Goal: Transaction & Acquisition: Purchase product/service

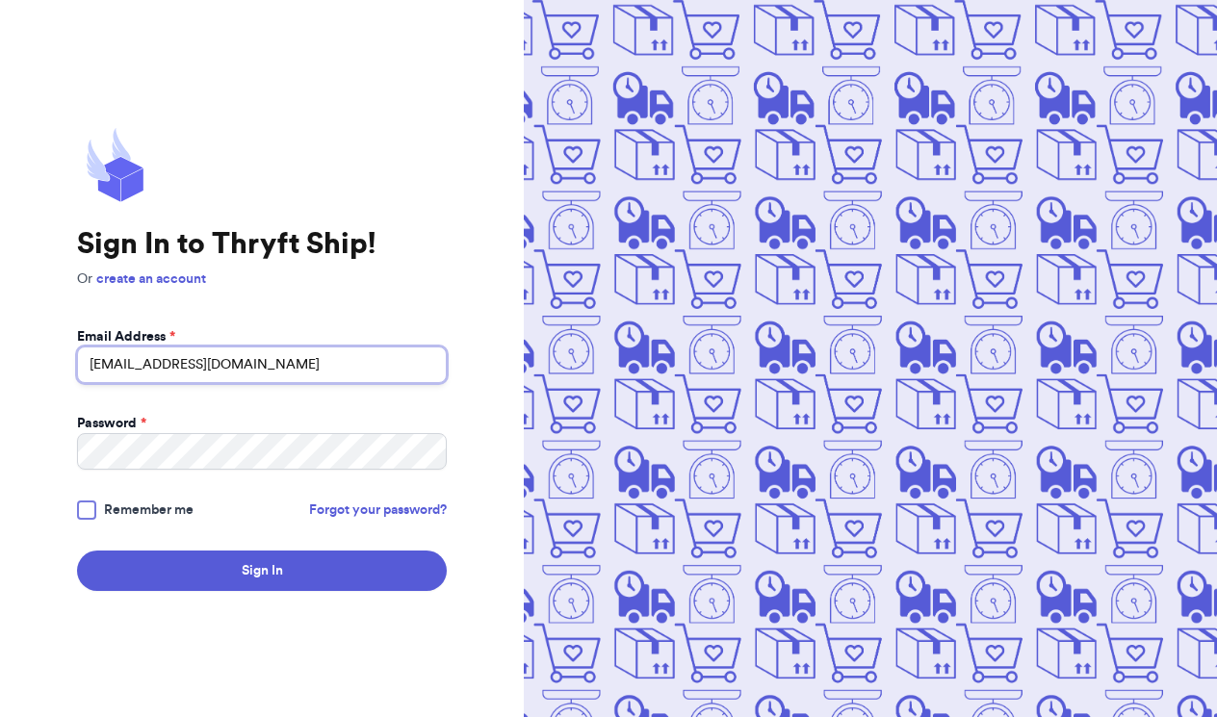
type input "[EMAIL_ADDRESS][DOMAIN_NAME]"
click at [87, 505] on div at bounding box center [86, 510] width 19 height 19
click at [0, 0] on input "Remember me" at bounding box center [0, 0] width 0 height 0
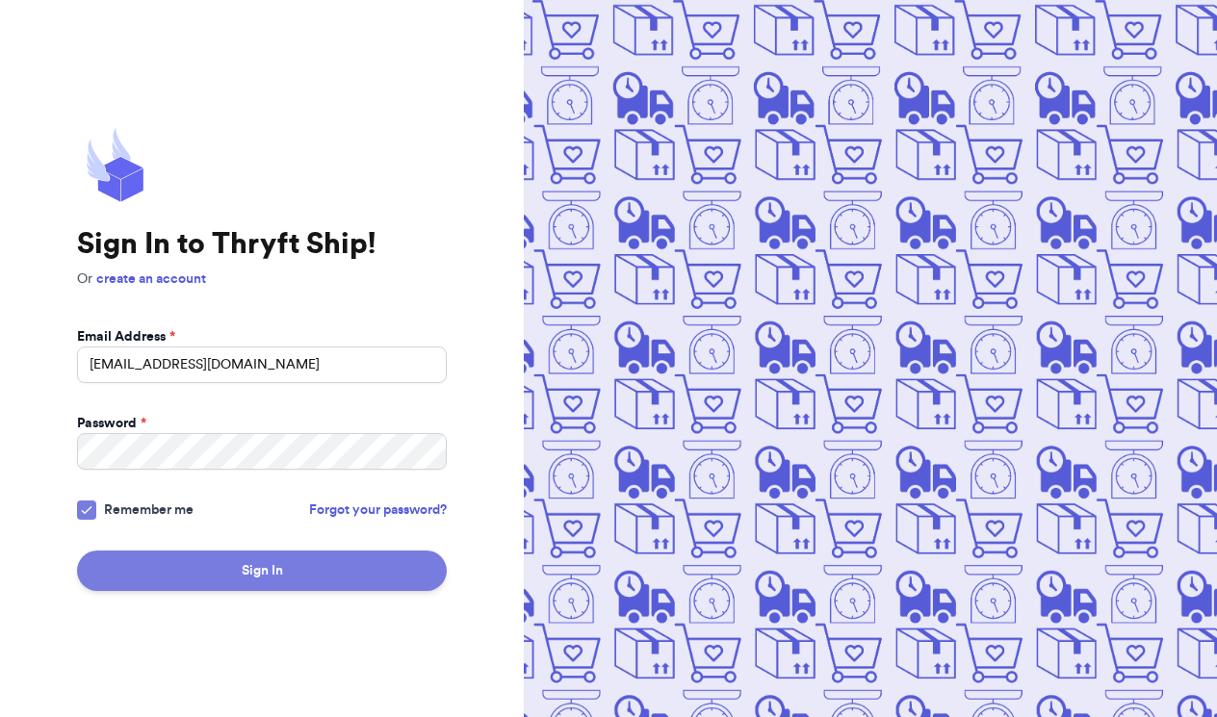
click at [222, 590] on button "Sign In" at bounding box center [262, 571] width 370 height 40
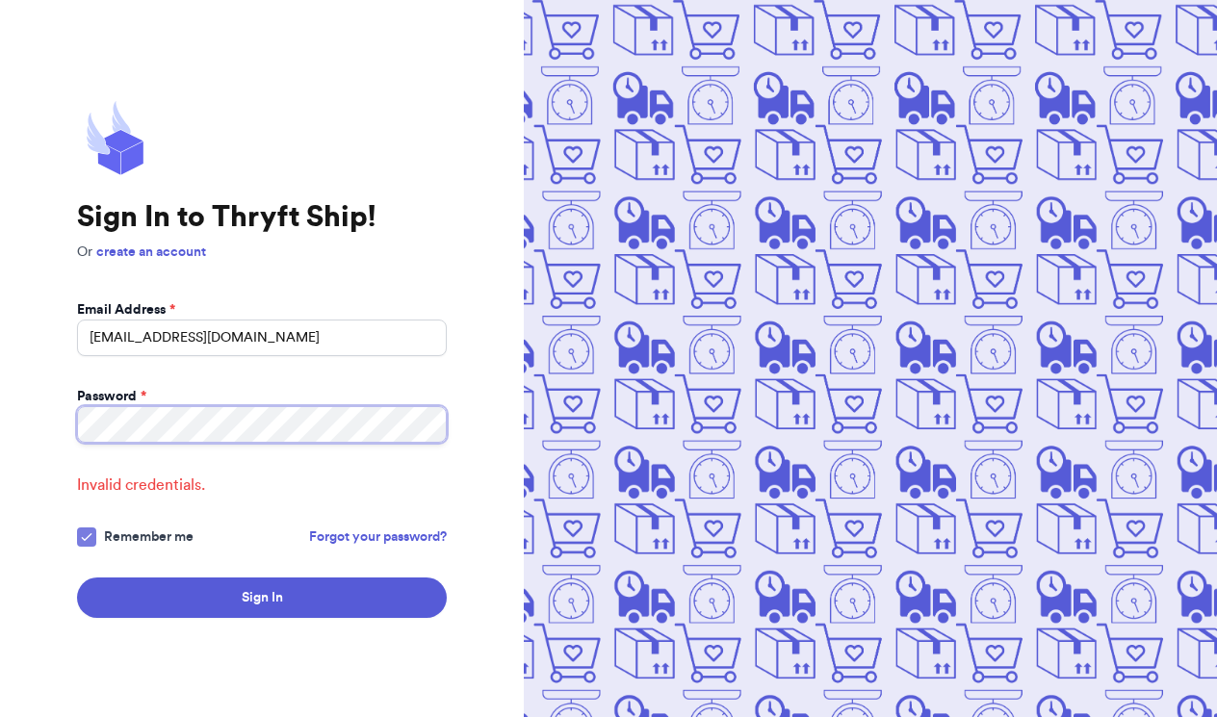
click at [262, 598] on button "Sign In" at bounding box center [262, 598] width 370 height 40
click at [353, 537] on link "Forgot your password?" at bounding box center [378, 537] width 138 height 19
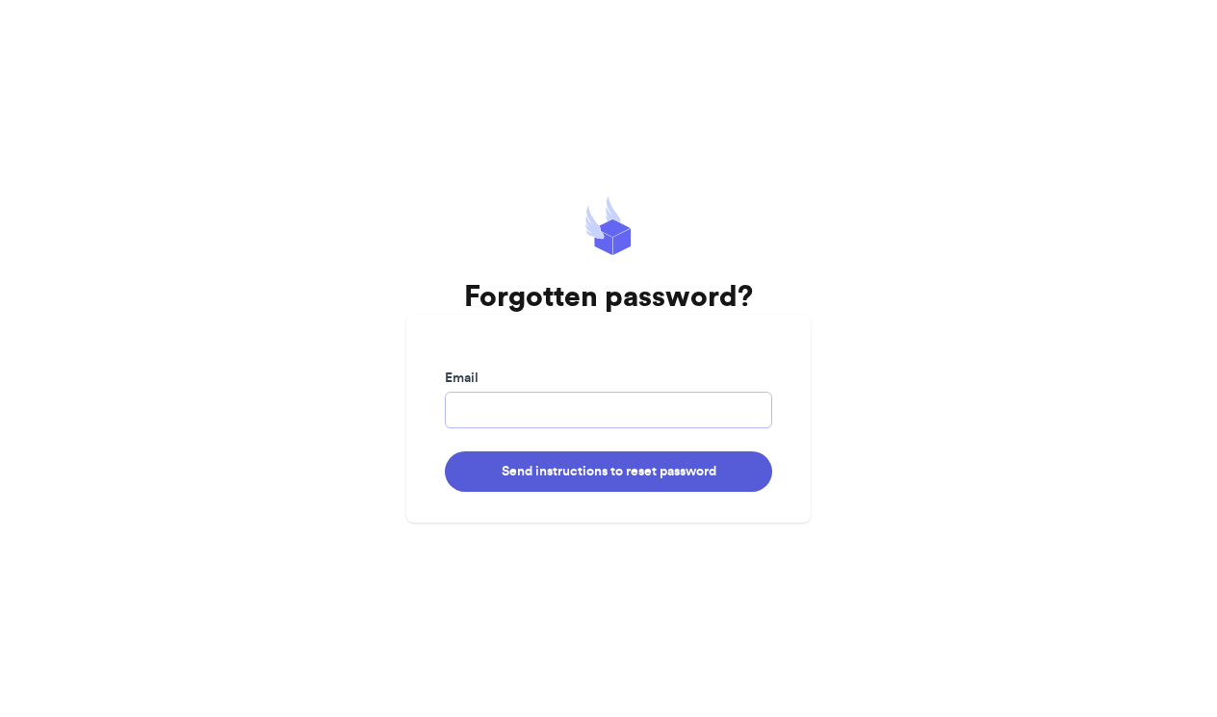
click at [578, 418] on input "Email" at bounding box center [608, 410] width 327 height 37
click at [609, 471] on button "Send instructions to reset password" at bounding box center [608, 472] width 327 height 40
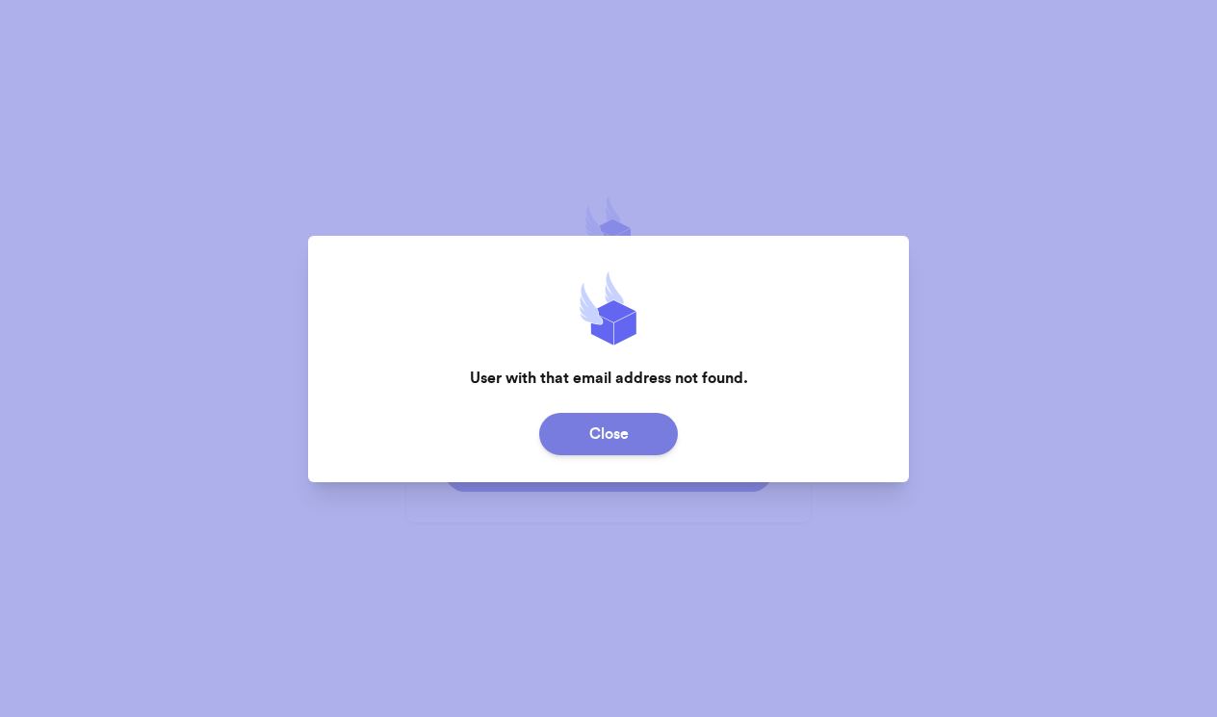
click at [631, 434] on button "Close" at bounding box center [608, 434] width 139 height 42
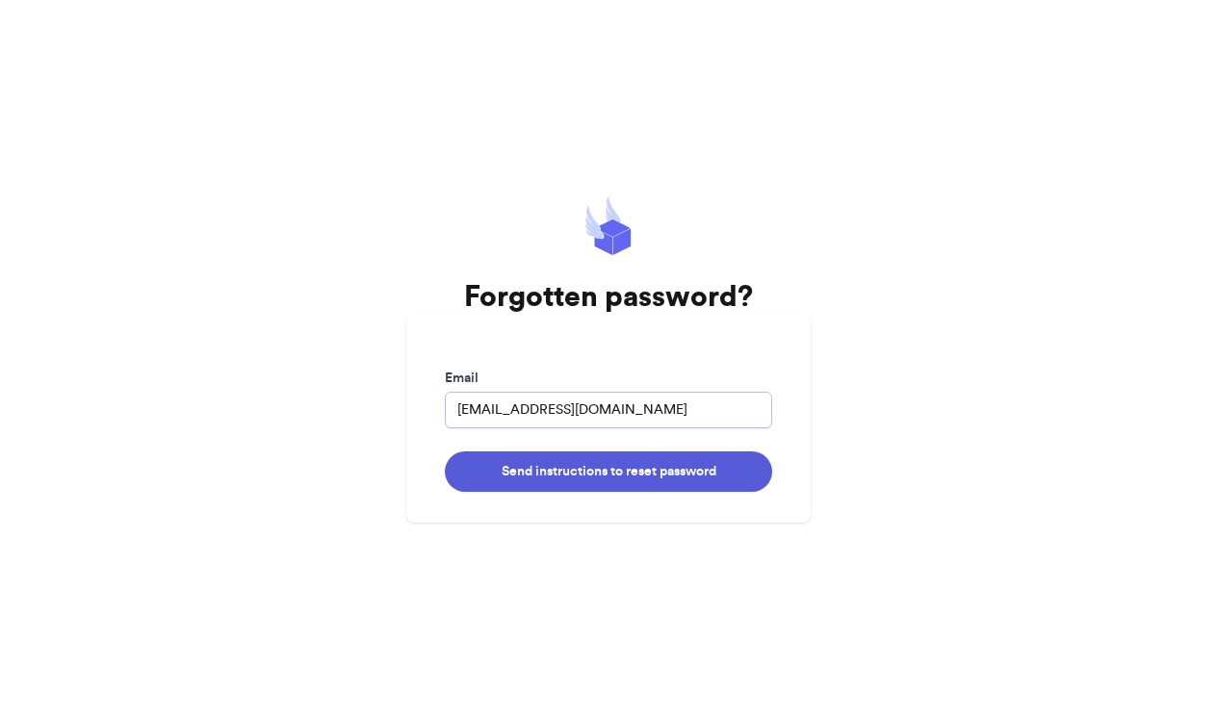
click at [590, 410] on input "[EMAIL_ADDRESS][DOMAIN_NAME]" at bounding box center [608, 410] width 327 height 37
click at [461, 410] on input "[EMAIL_ADDRESS]." at bounding box center [608, 410] width 327 height 37
drag, startPoint x: 461, startPoint y: 410, endPoint x: 1107, endPoint y: 378, distance: 646.9
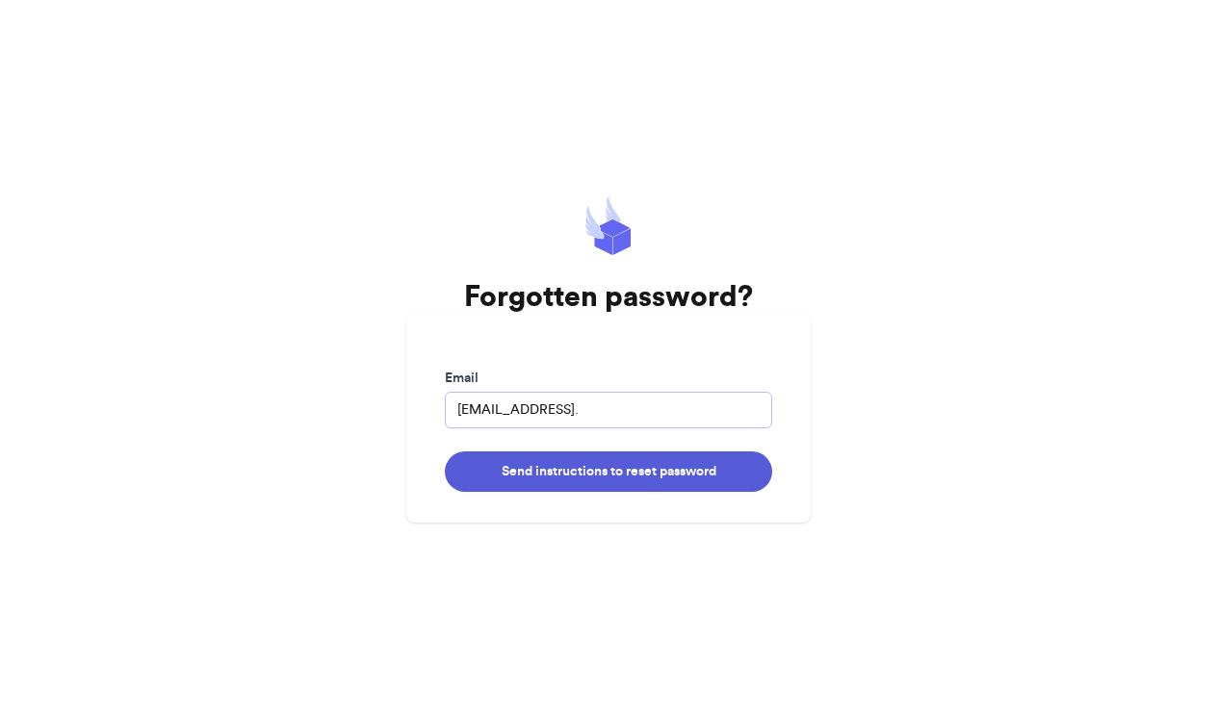
click at [1107, 378] on main "Forgotten password? Email [EMAIL_ADDRESS]. Send instructions to reset password" at bounding box center [608, 358] width 1217 height 717
type input "@gmail."
click at [671, 397] on input "@gmail." at bounding box center [608, 410] width 327 height 37
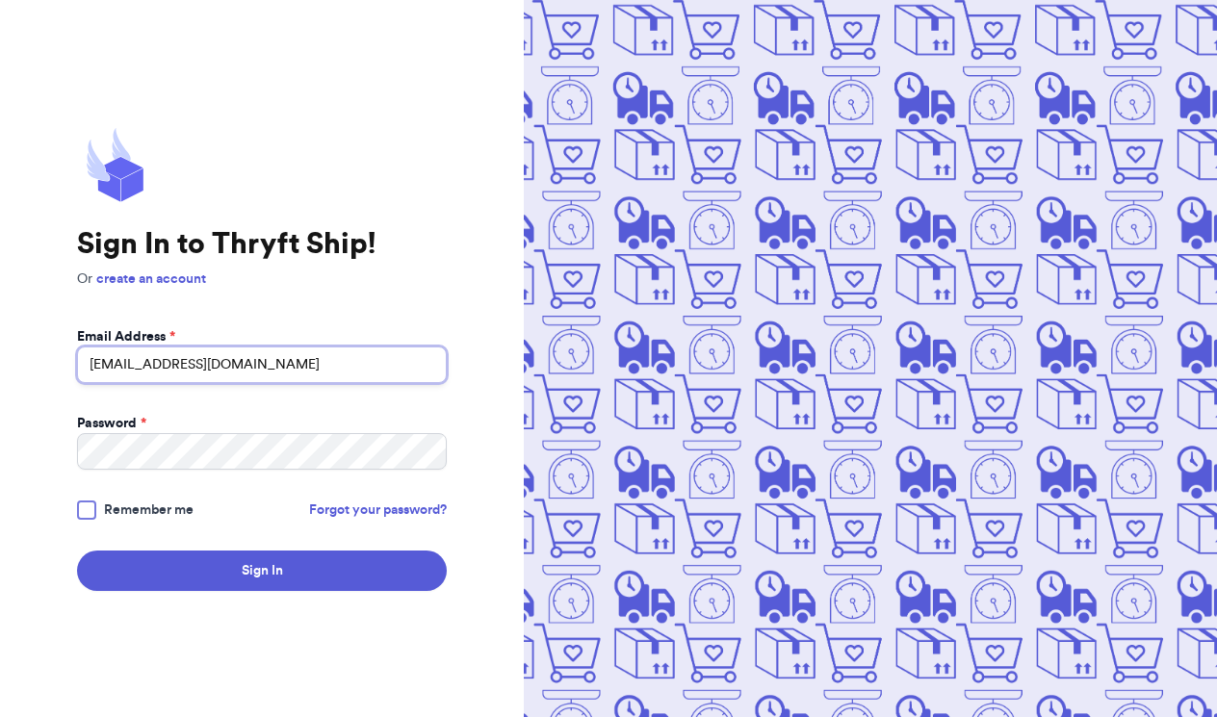
type input "[EMAIL_ADDRESS][DOMAIN_NAME]"
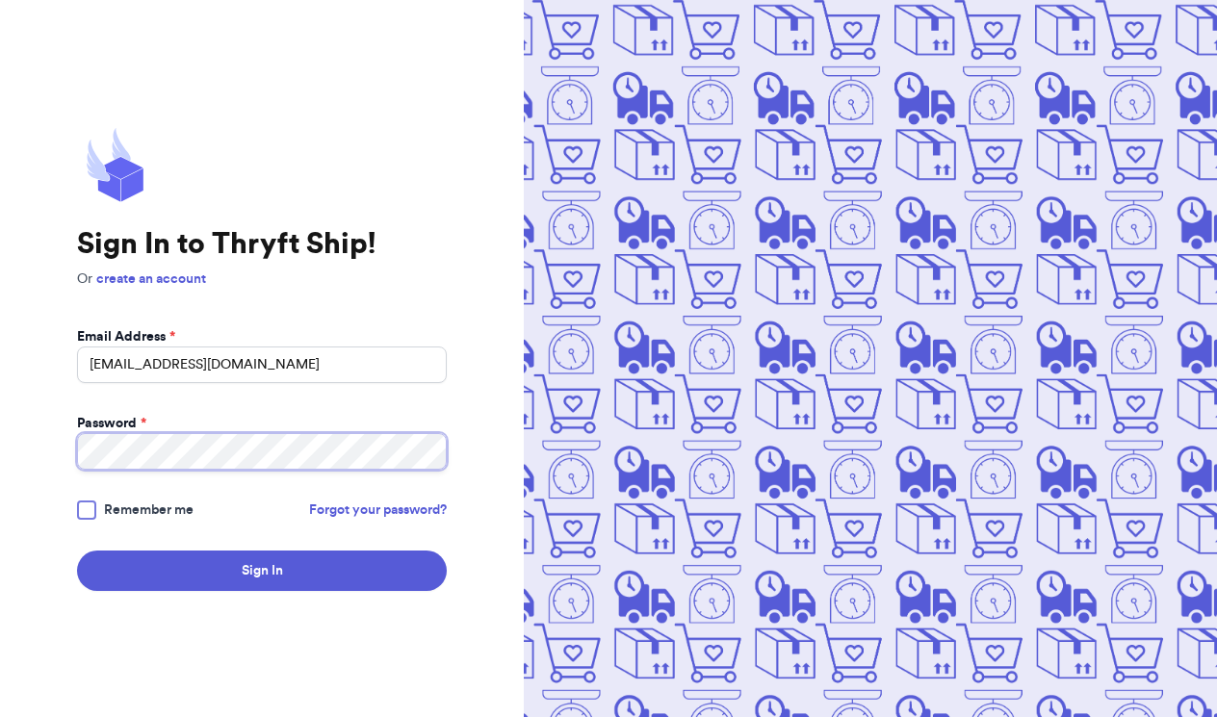
click at [262, 571] on button "Sign In" at bounding box center [262, 571] width 370 height 40
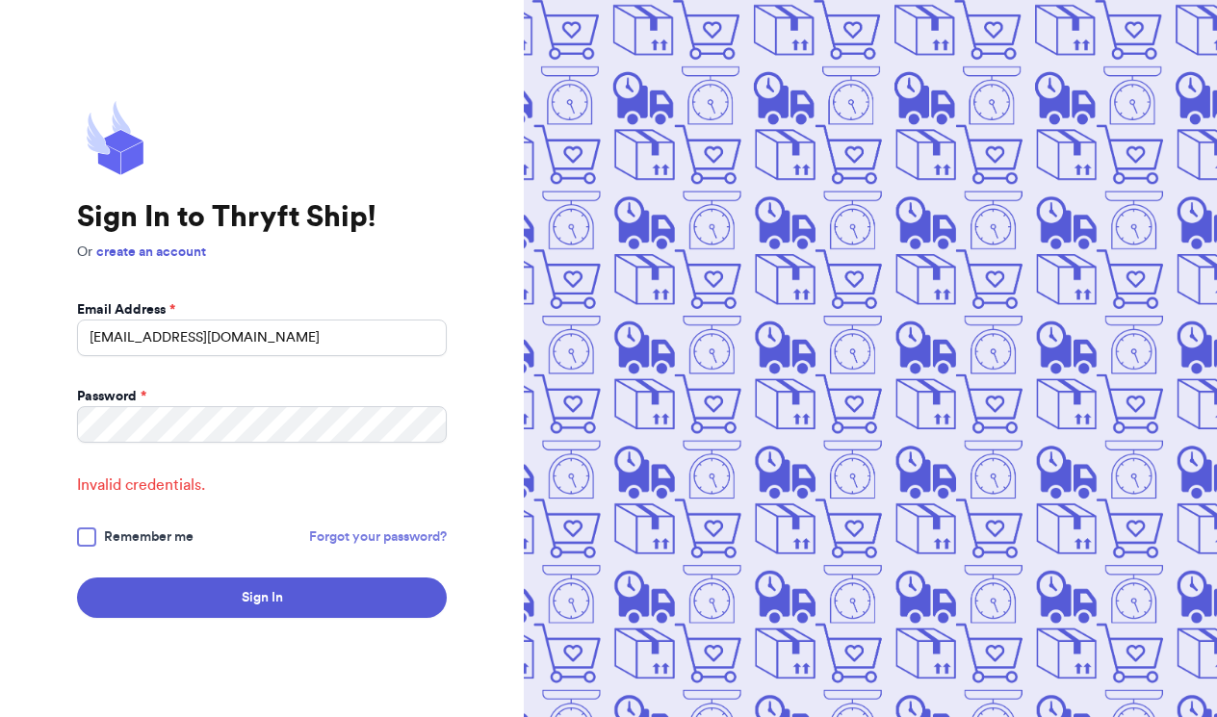
click at [365, 532] on link "Forgot your password?" at bounding box center [378, 537] width 138 height 19
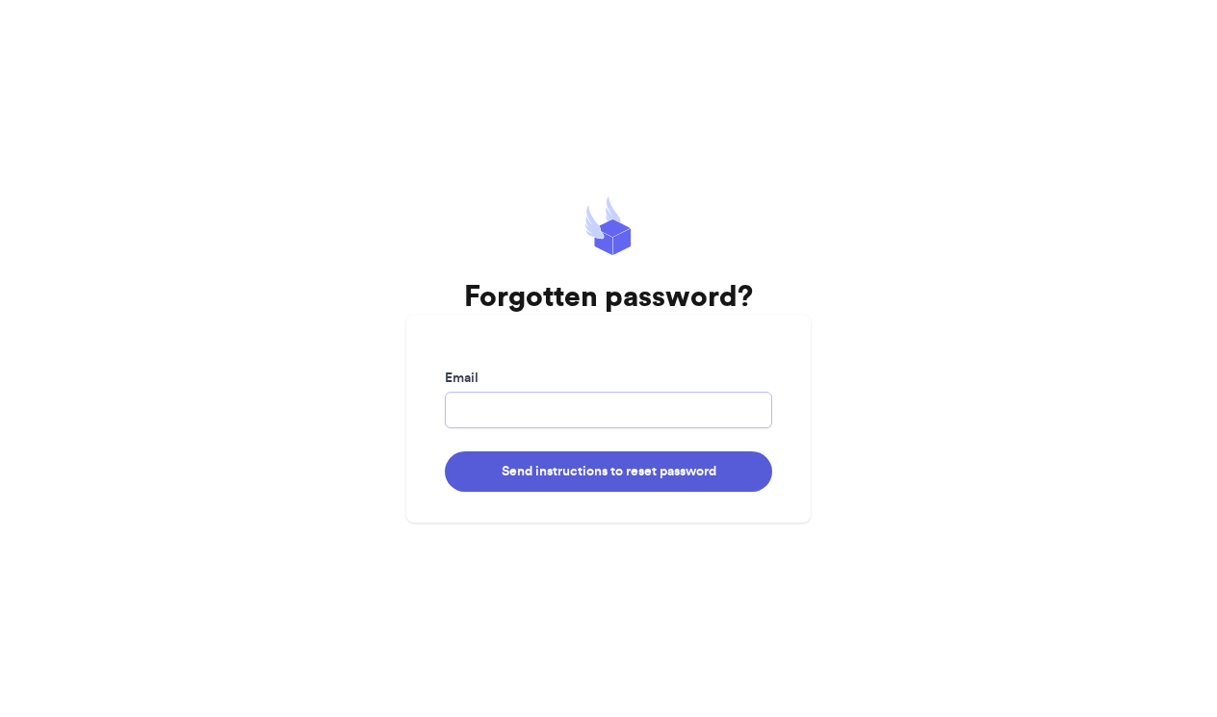
click at [529, 407] on input "Email" at bounding box center [608, 410] width 327 height 37
type input "j"
type input "[EMAIL_ADDRESS][DOMAIN_NAME]"
click at [609, 471] on button "Send instructions to reset password" at bounding box center [608, 472] width 327 height 40
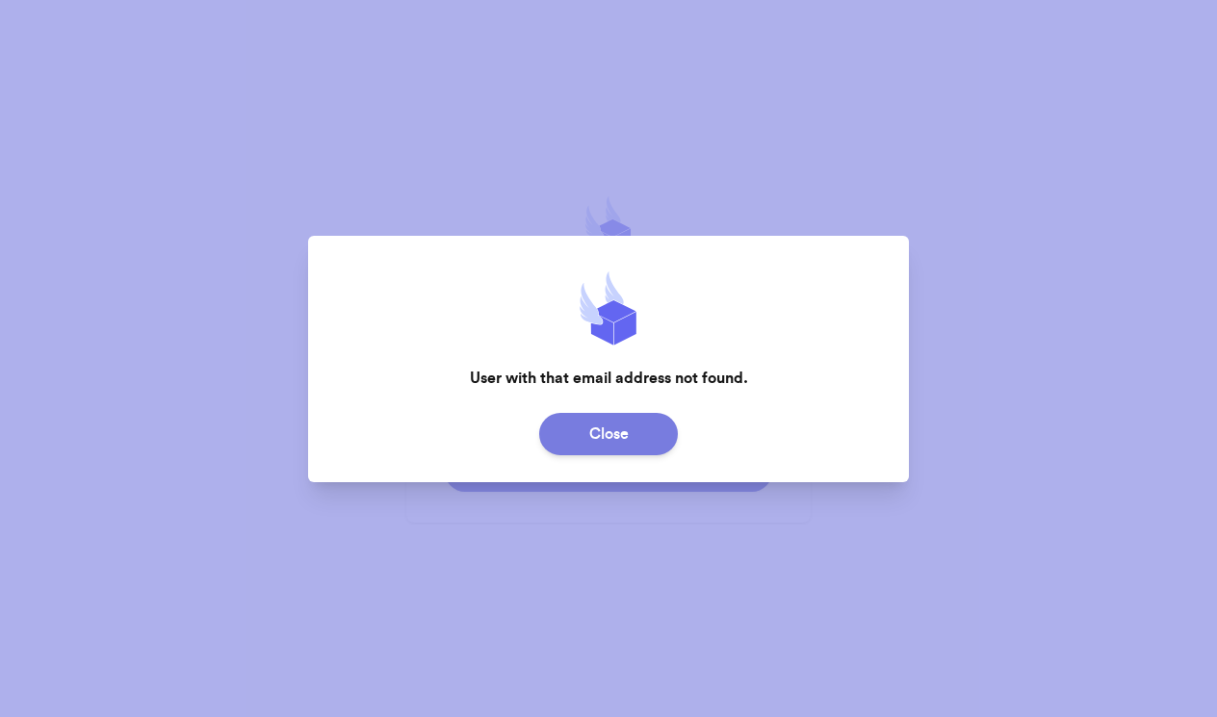
click at [623, 438] on button "Close" at bounding box center [608, 434] width 139 height 42
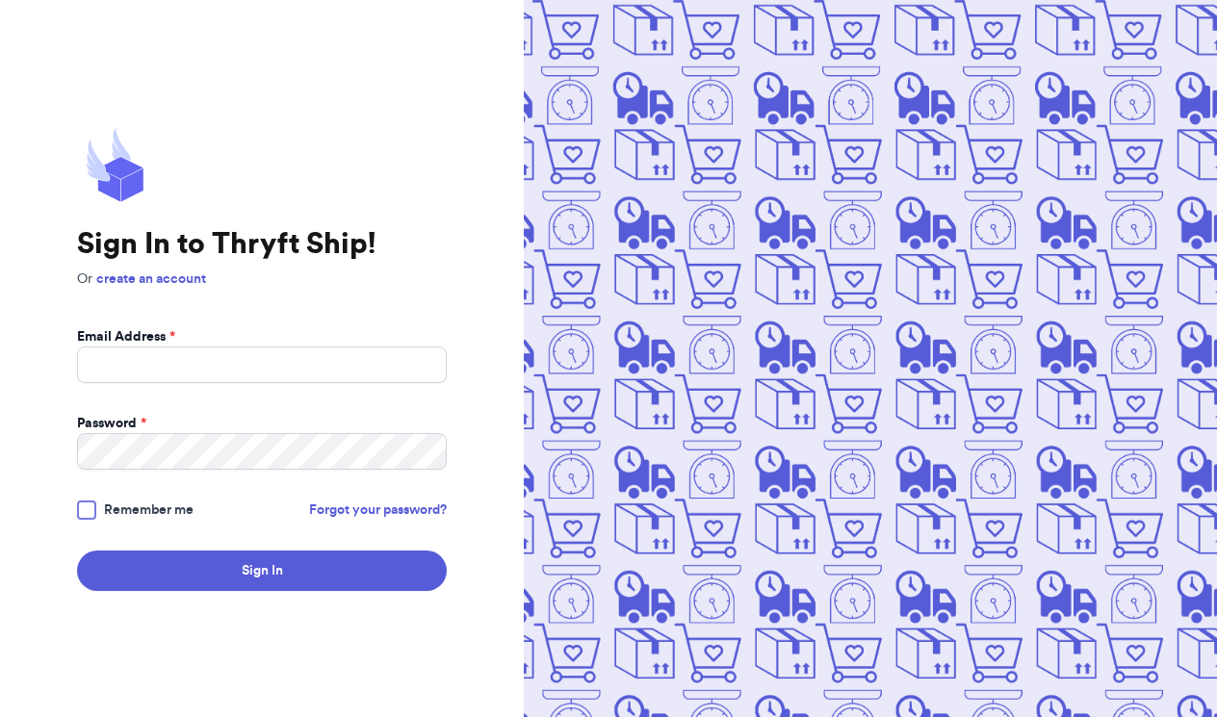
click at [299, 282] on p "Or create an account" at bounding box center [262, 279] width 370 height 19
click at [228, 358] on input "Email Address *" at bounding box center [262, 365] width 370 height 37
click at [296, 248] on h1 "Sign In to Thryft Ship!" at bounding box center [262, 244] width 370 height 35
click at [260, 359] on input "Email Address *" at bounding box center [262, 365] width 370 height 37
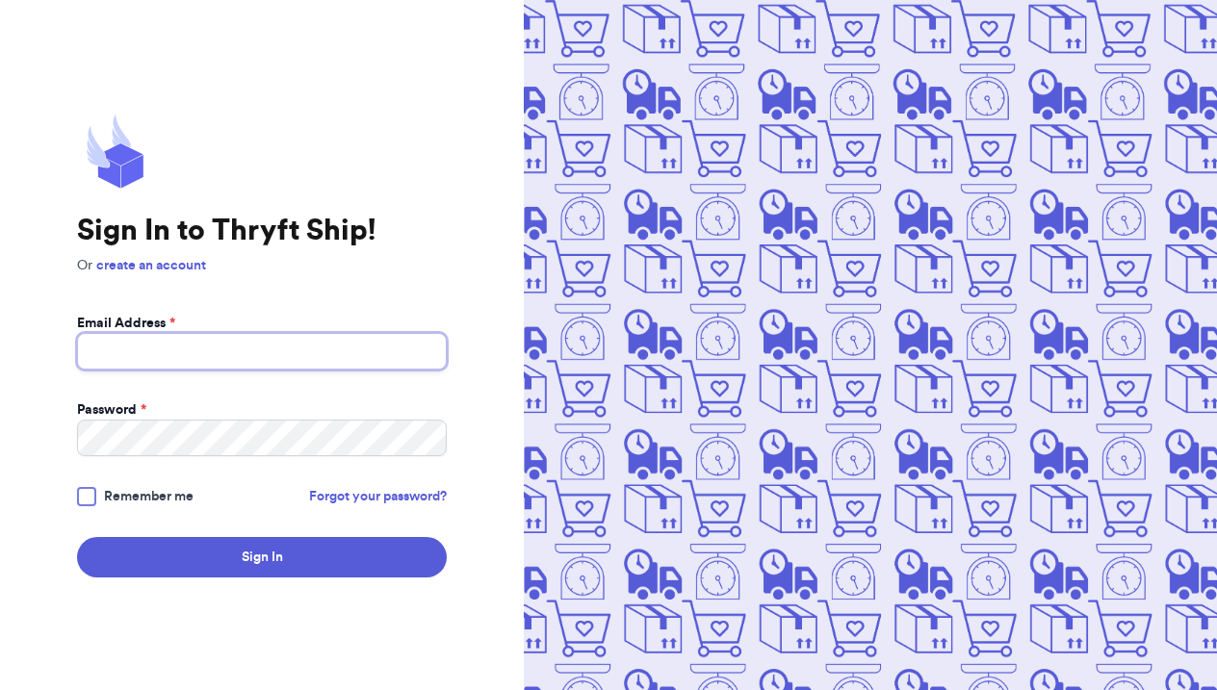
type input "[EMAIL_ADDRESS][DOMAIN_NAME]"
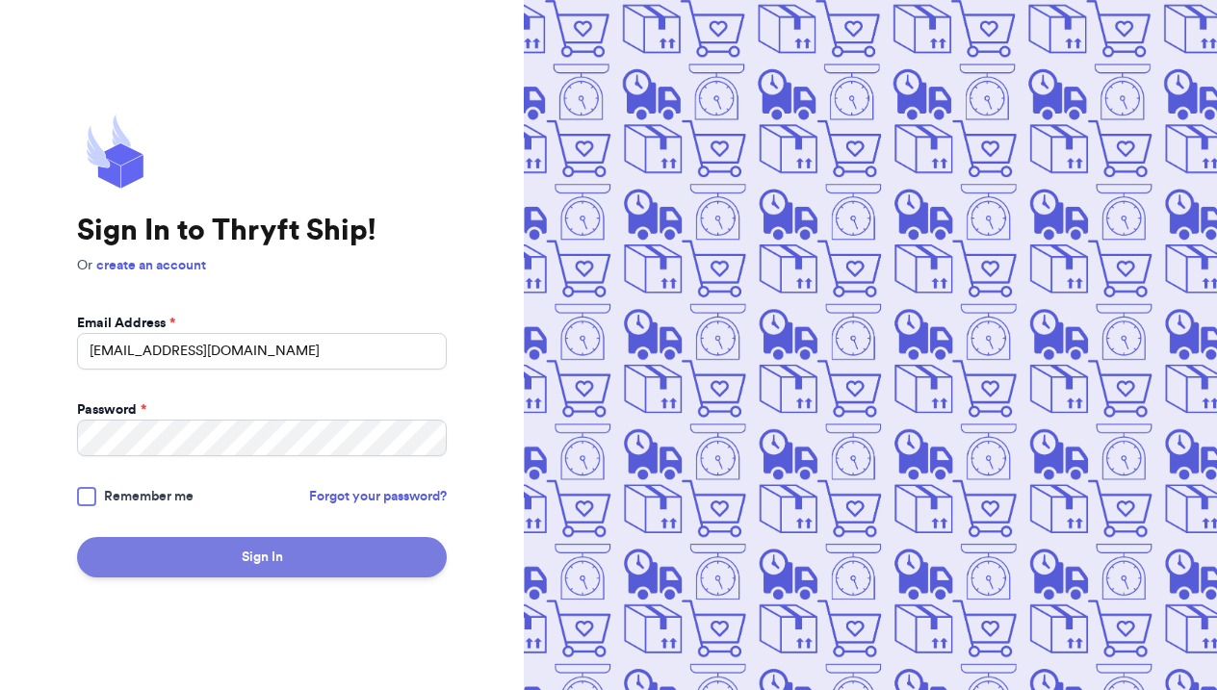
click at [222, 565] on button "Sign In" at bounding box center [262, 557] width 370 height 40
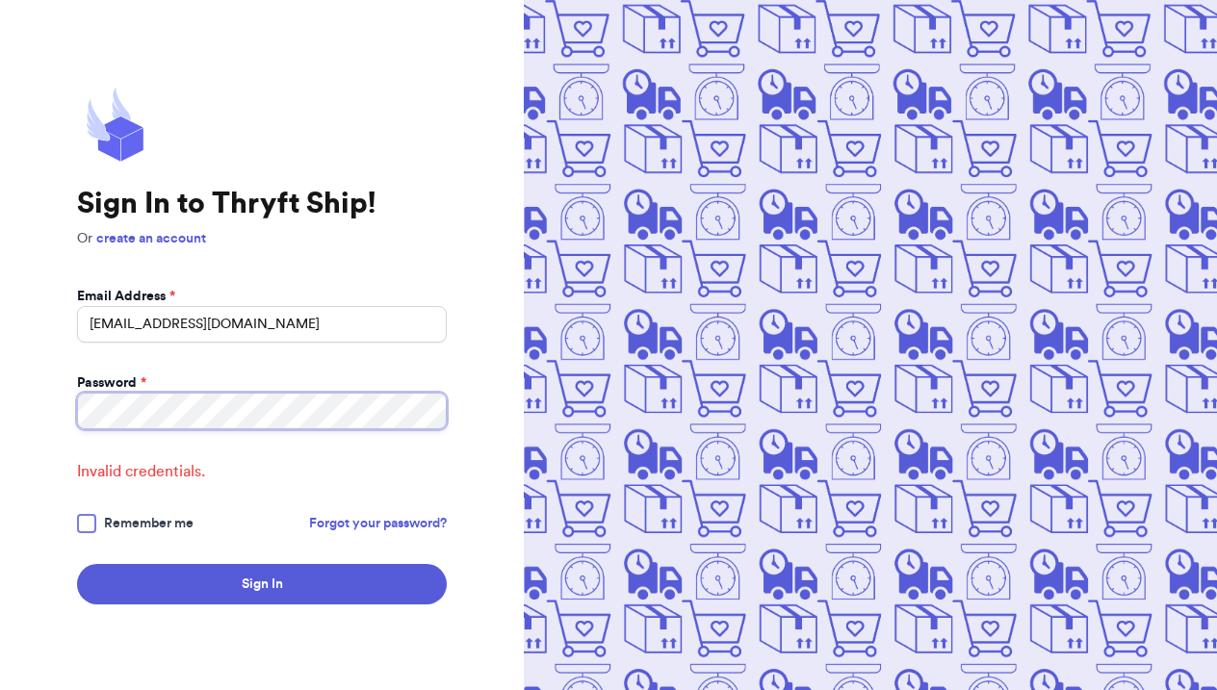
click at [262, 598] on button "Sign In" at bounding box center [262, 584] width 370 height 40
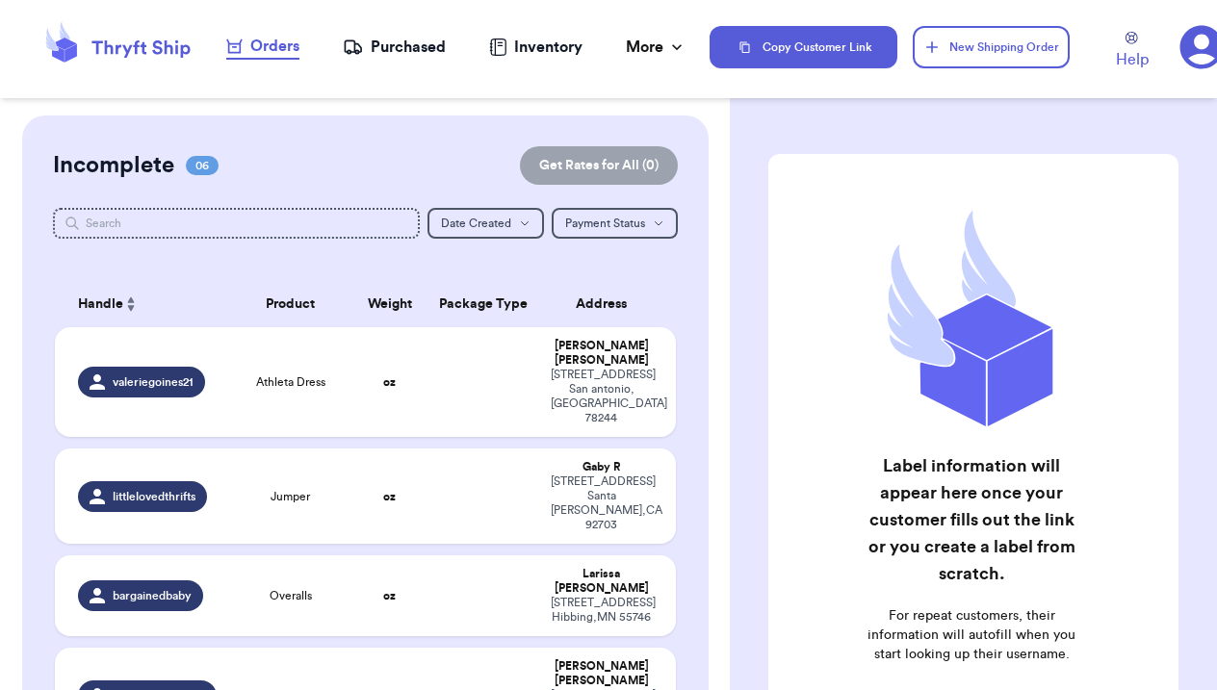
scroll to position [19, 0]
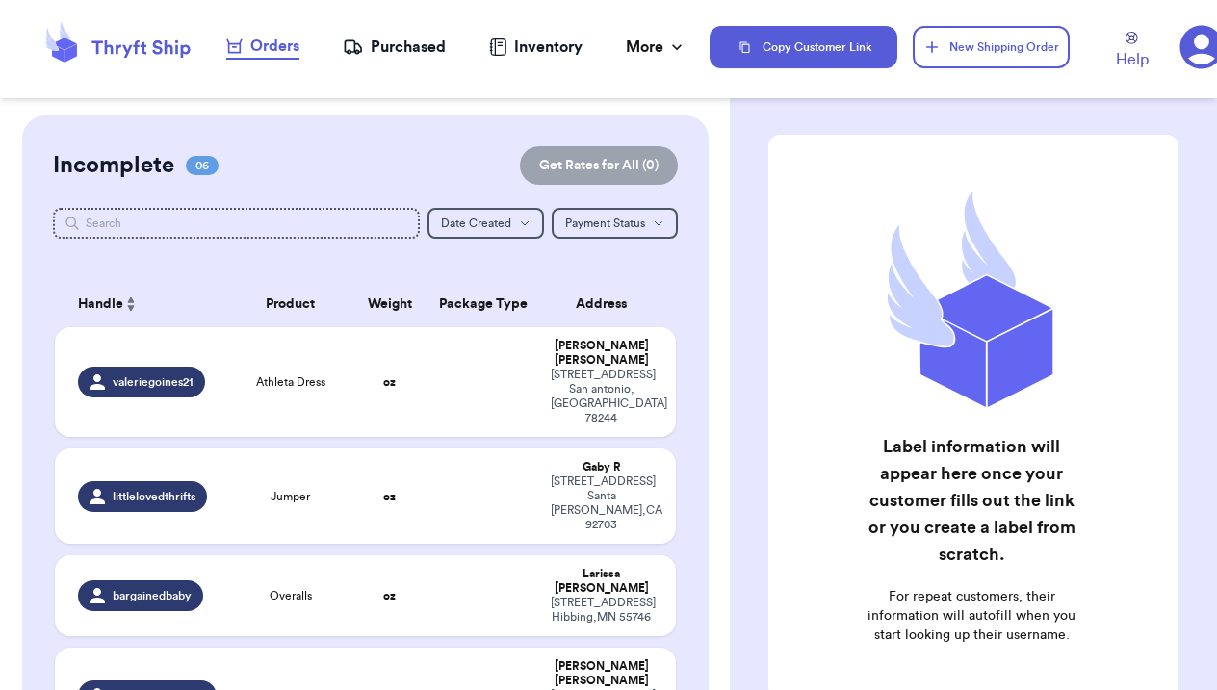
click at [414, 44] on div "Purchased" at bounding box center [394, 47] width 103 height 23
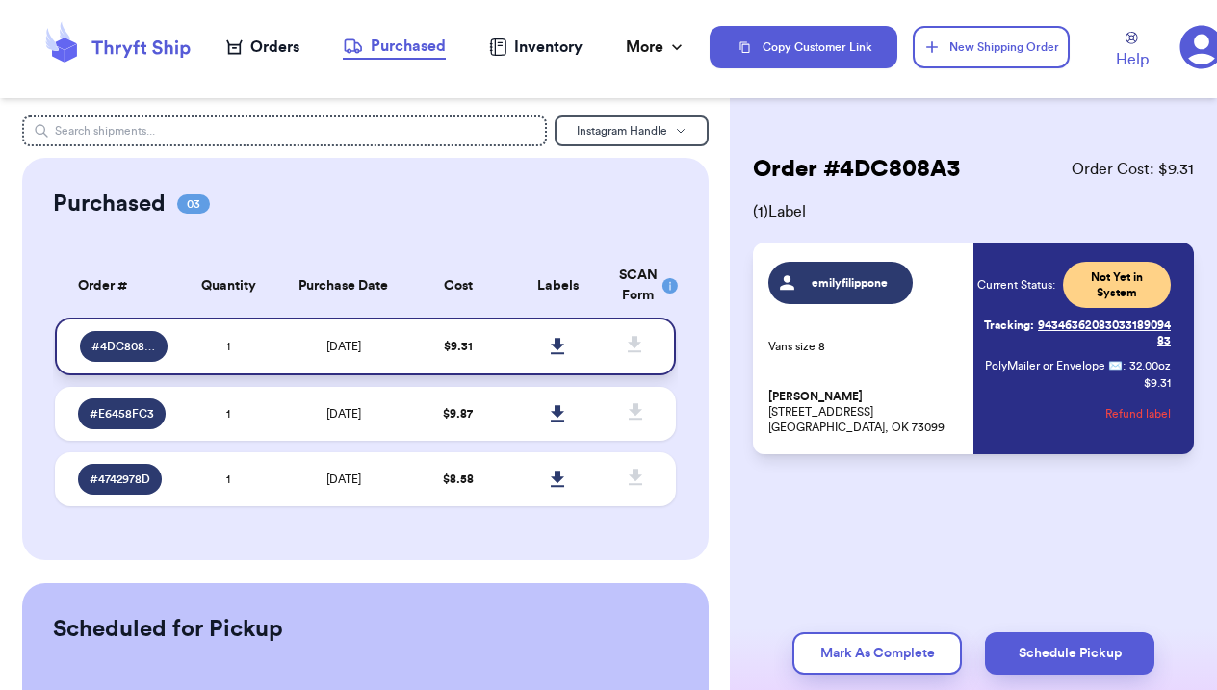
click at [561, 354] on icon at bounding box center [557, 346] width 13 height 16
click at [276, 58] on div "Orders" at bounding box center [262, 47] width 73 height 23
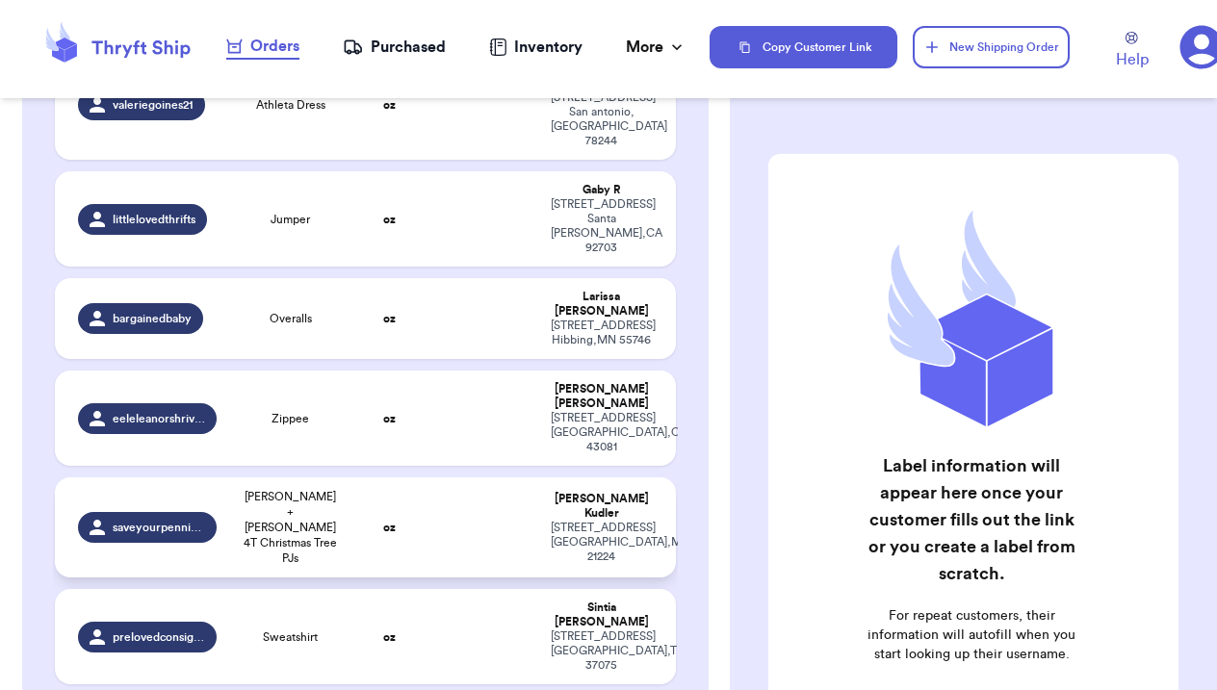
scroll to position [283, 0]
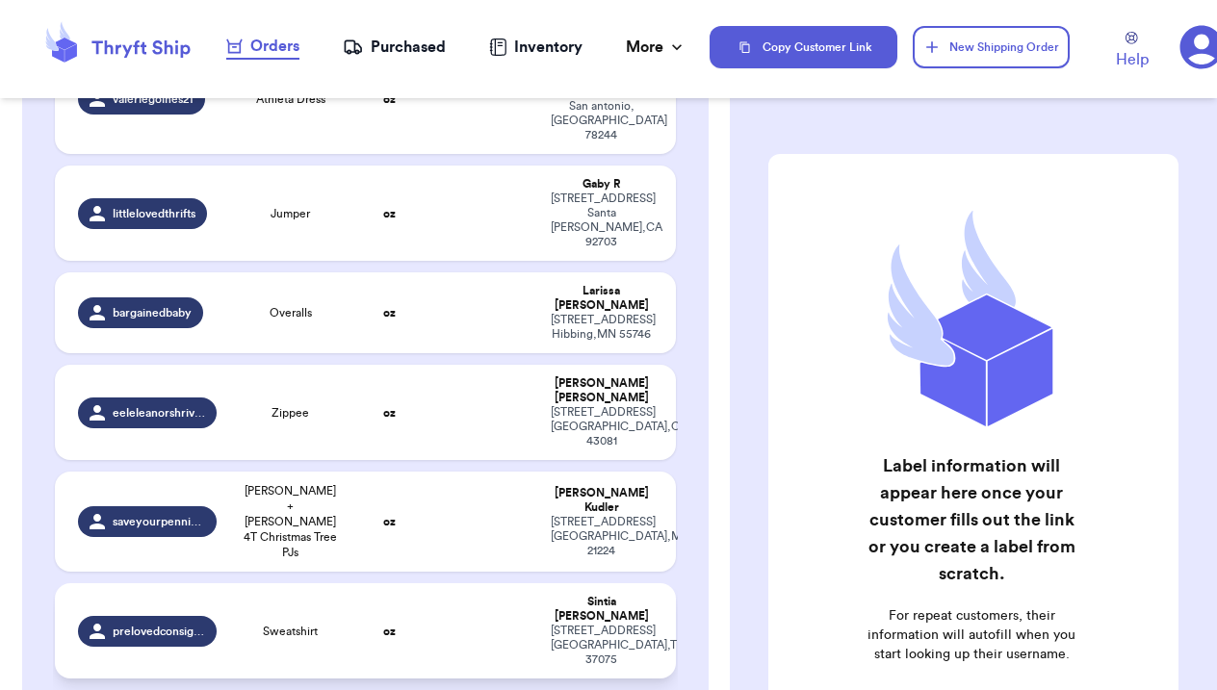
click at [391, 626] on strong "oz" at bounding box center [389, 632] width 13 height 12
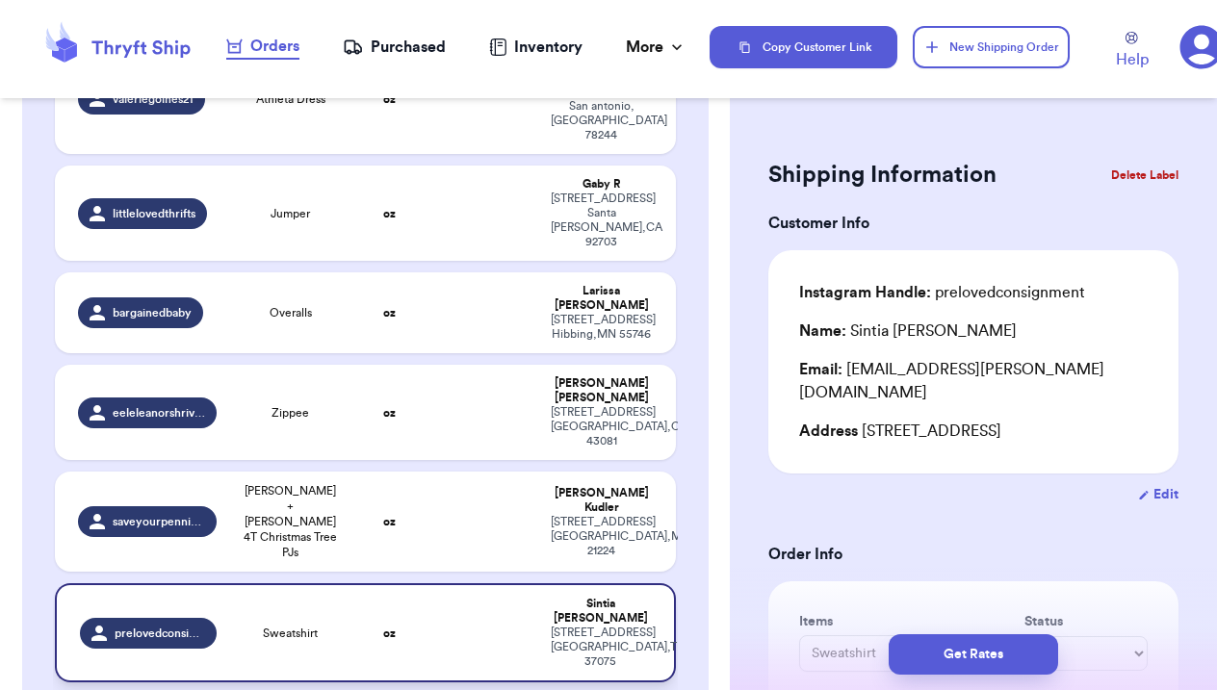
scroll to position [325, 0]
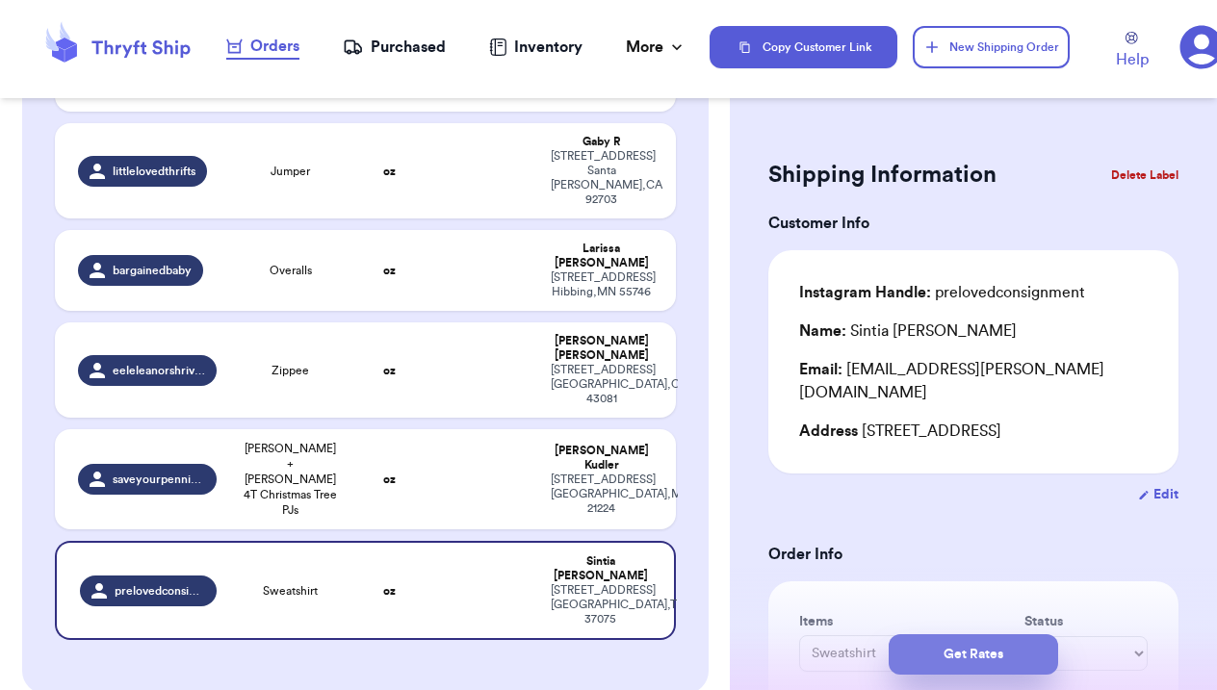
click at [932, 648] on button "Get Rates" at bounding box center [973, 655] width 169 height 40
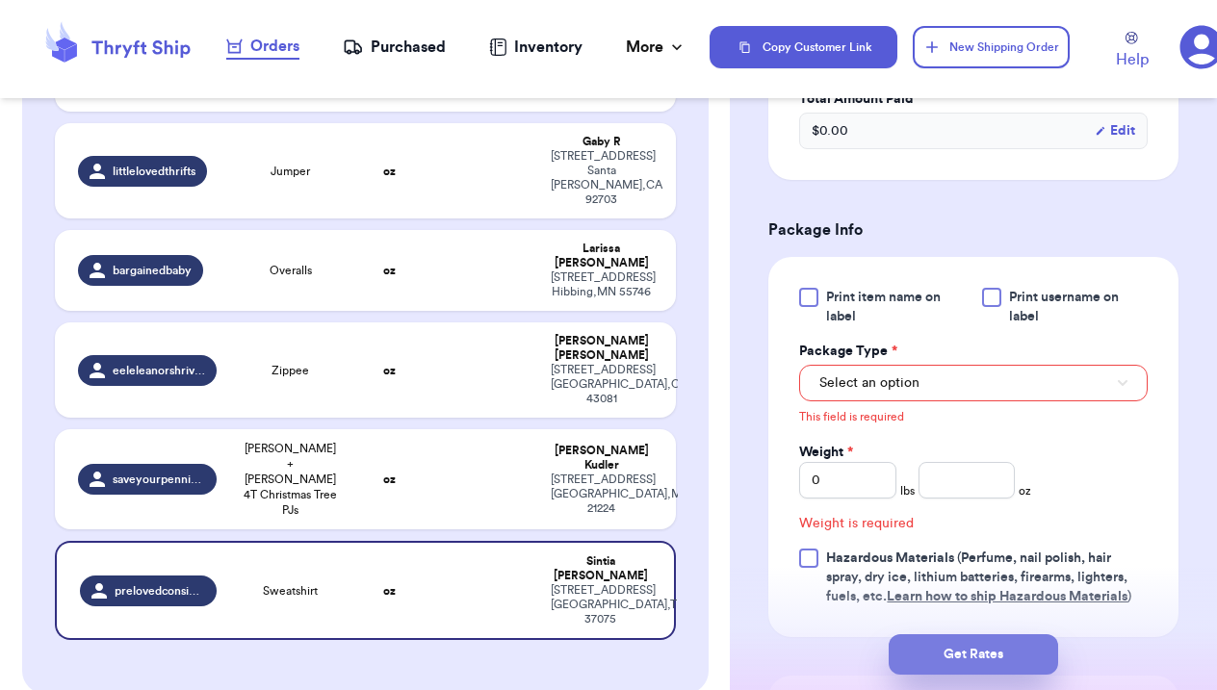
scroll to position [795, 0]
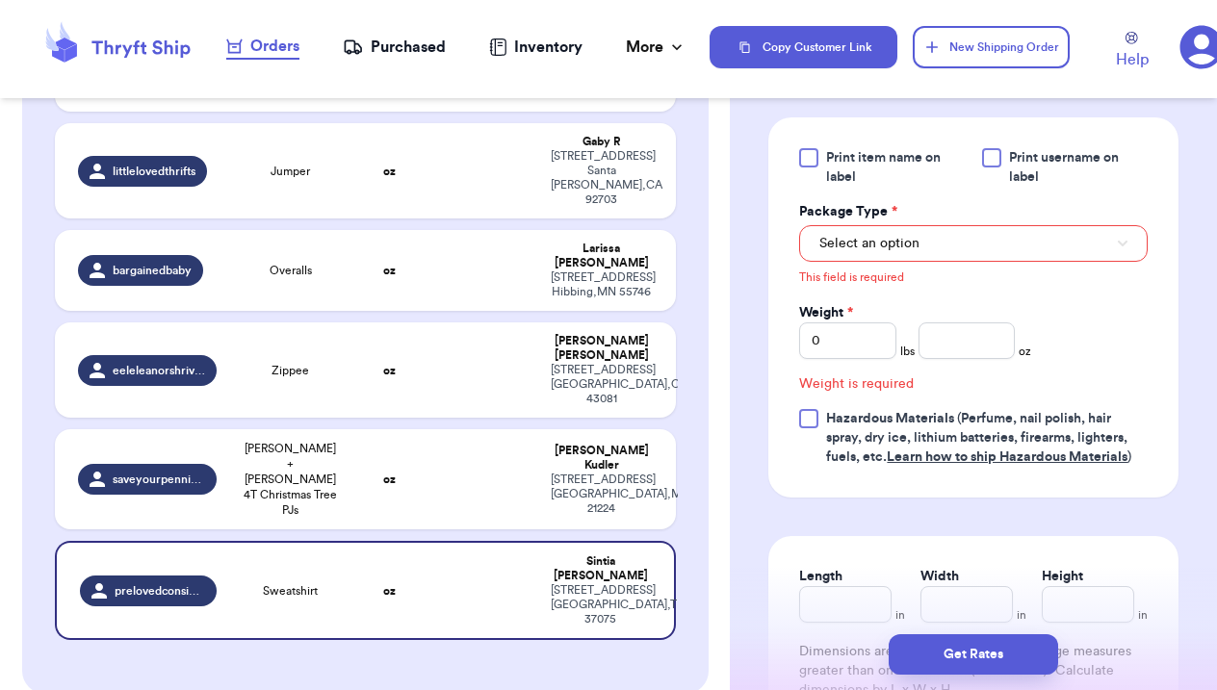
click at [869, 259] on button "Select an option" at bounding box center [973, 243] width 349 height 37
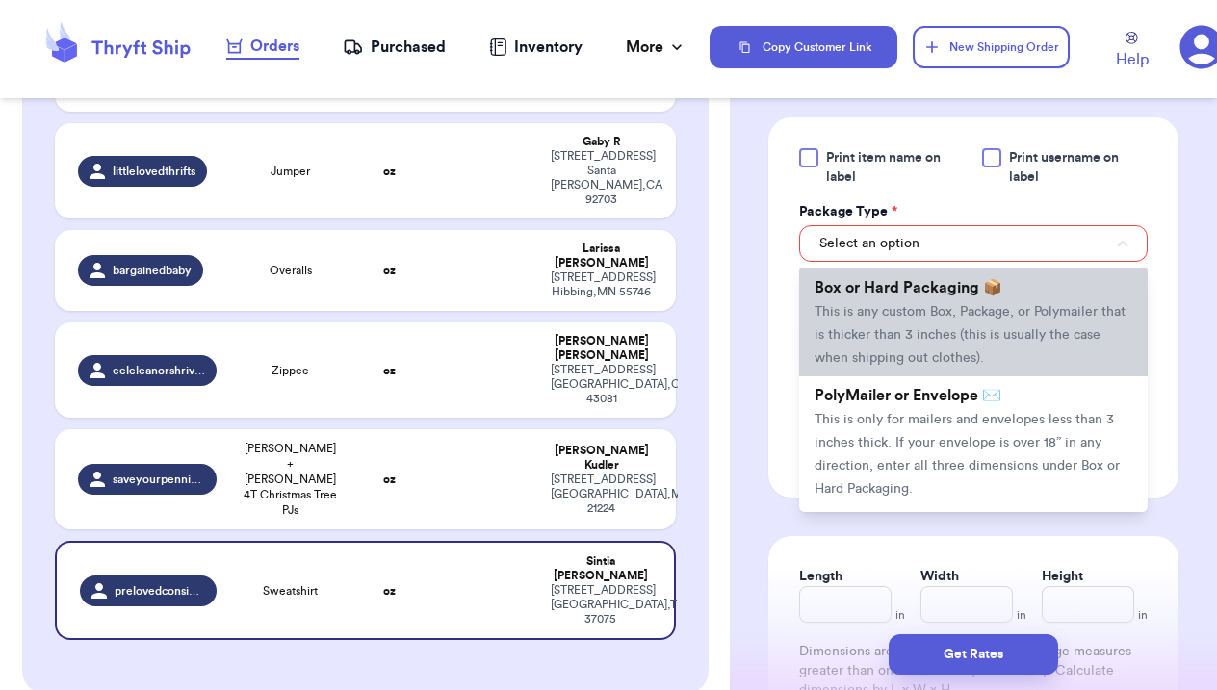
scroll to position [52, 0]
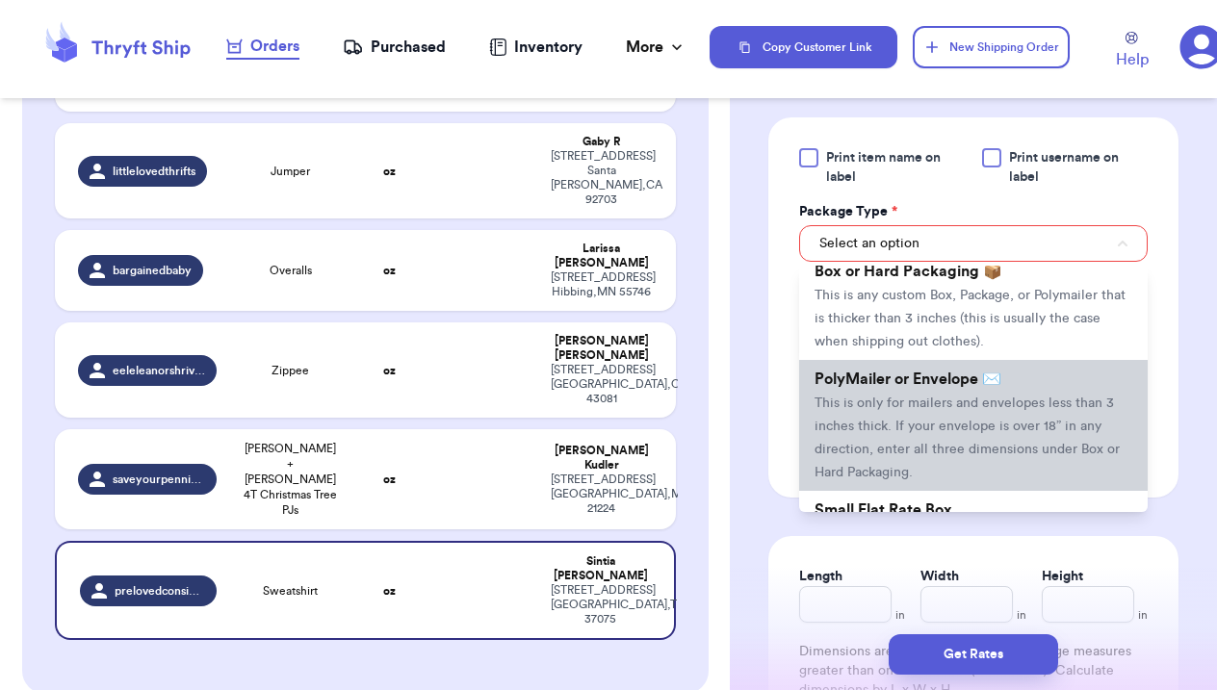
click at [895, 402] on span "This is only for mailers and envelopes less than 3 inches thick. If your envelo…" at bounding box center [967, 438] width 305 height 83
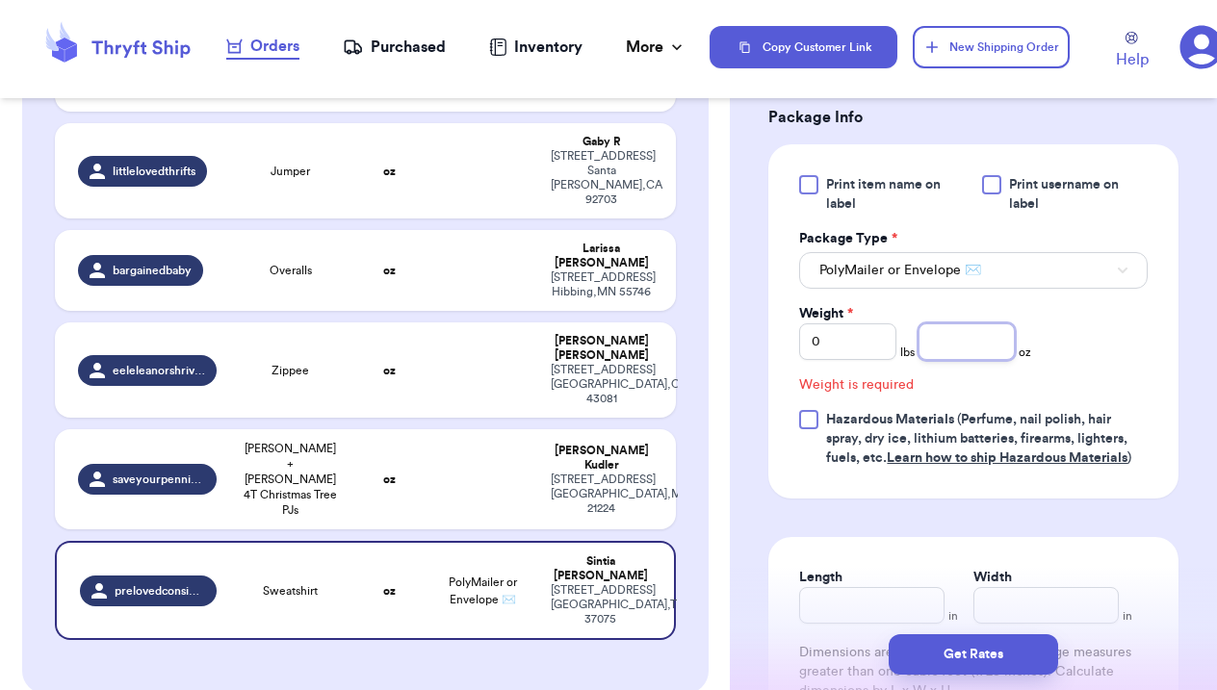
click at [939, 342] on input "number" at bounding box center [967, 342] width 97 height 37
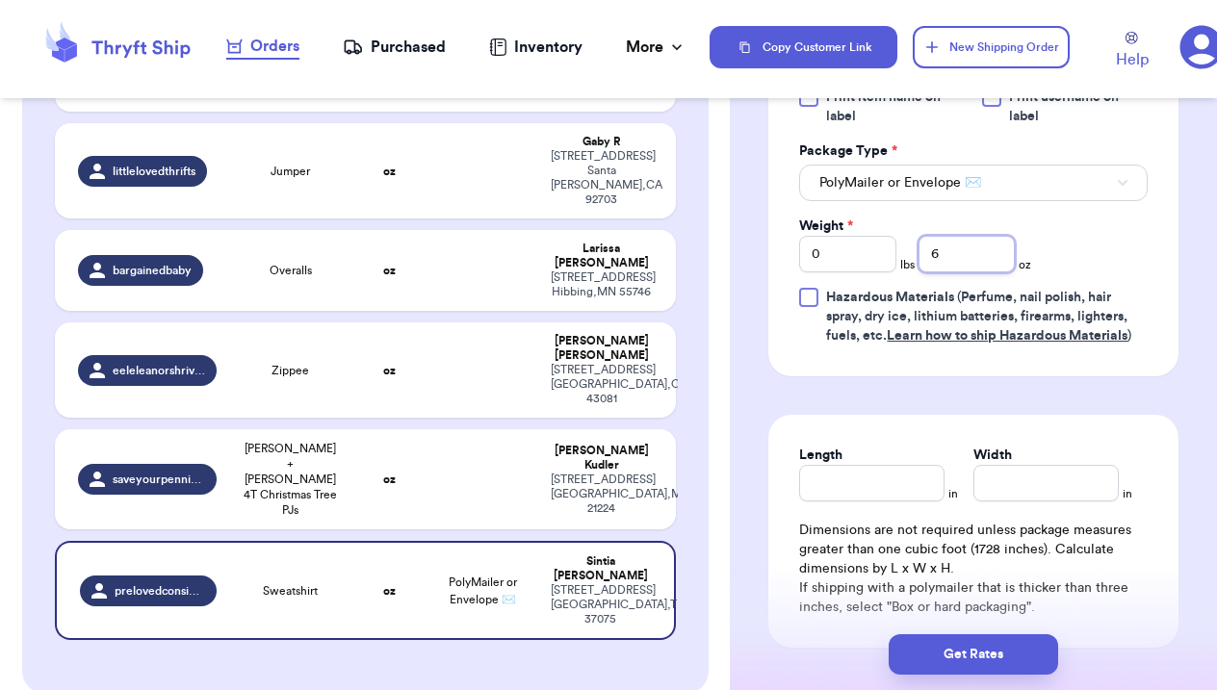
scroll to position [863, 0]
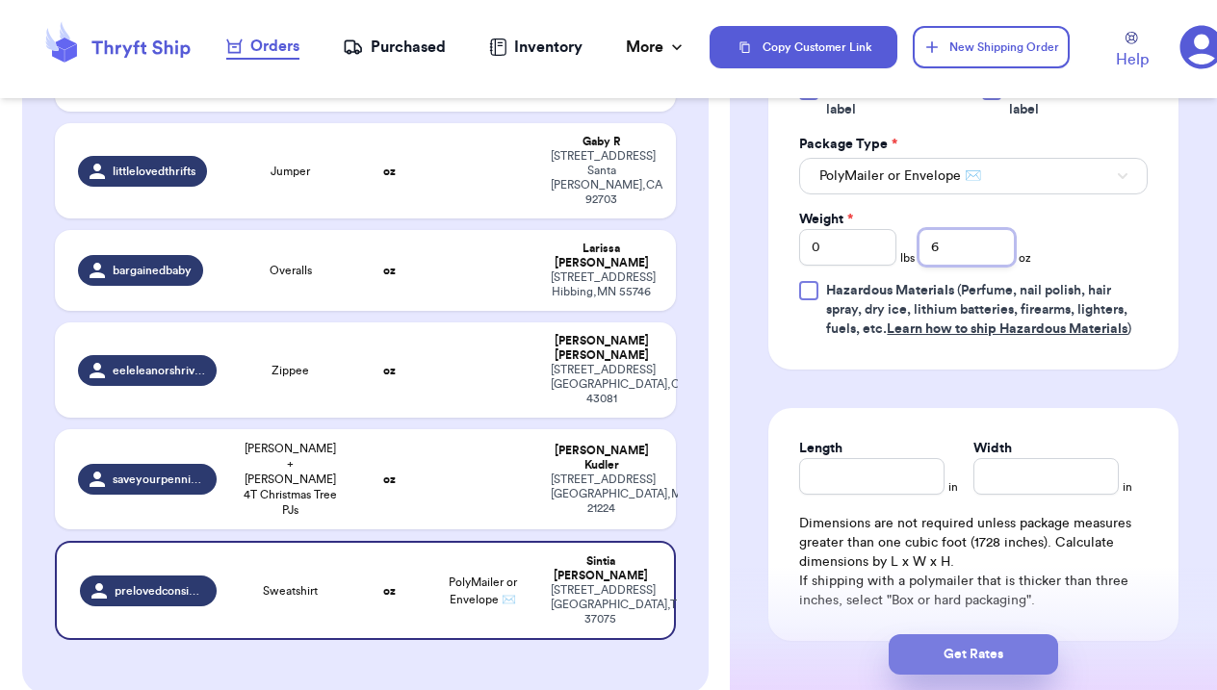
type input "6"
click at [1022, 656] on button "Get Rates" at bounding box center [973, 655] width 169 height 40
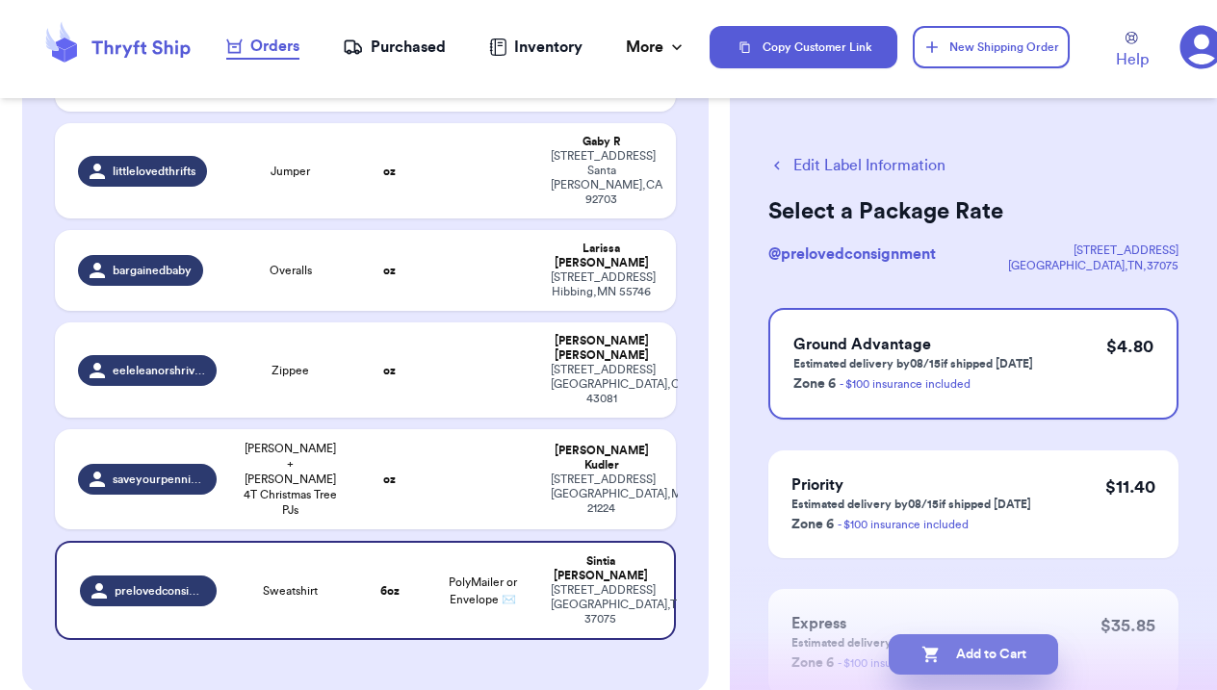
click at [1022, 656] on button "Add to Cart" at bounding box center [973, 655] width 169 height 40
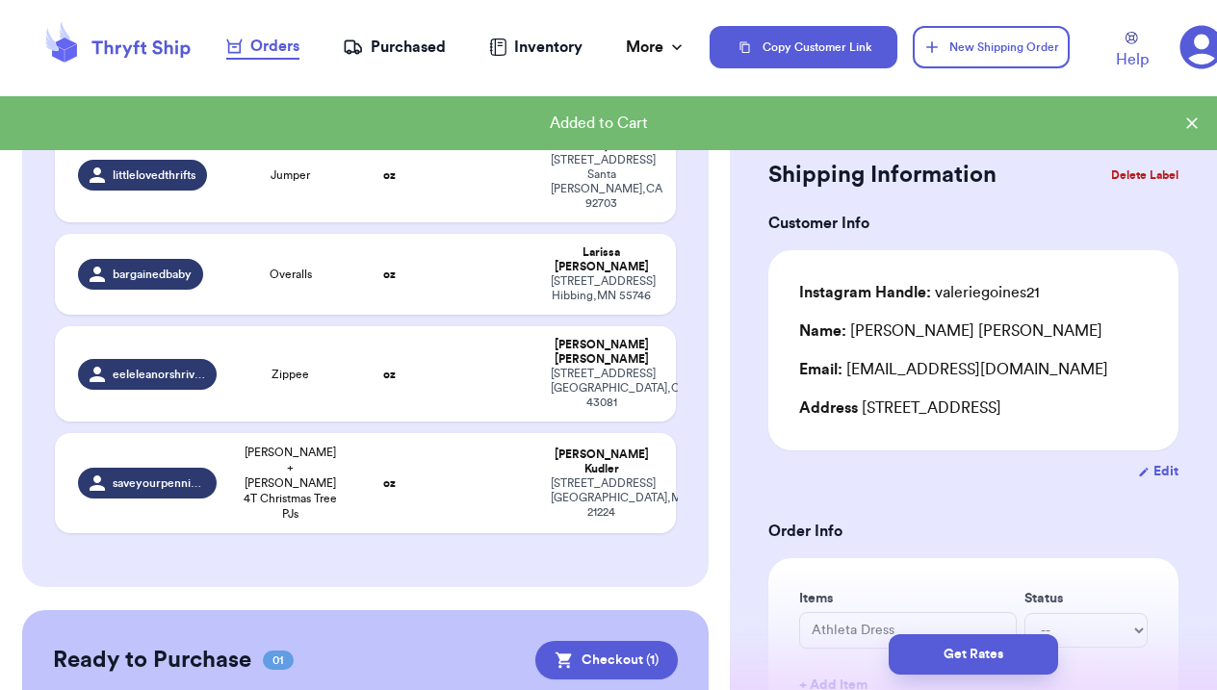
checkbox input "true"
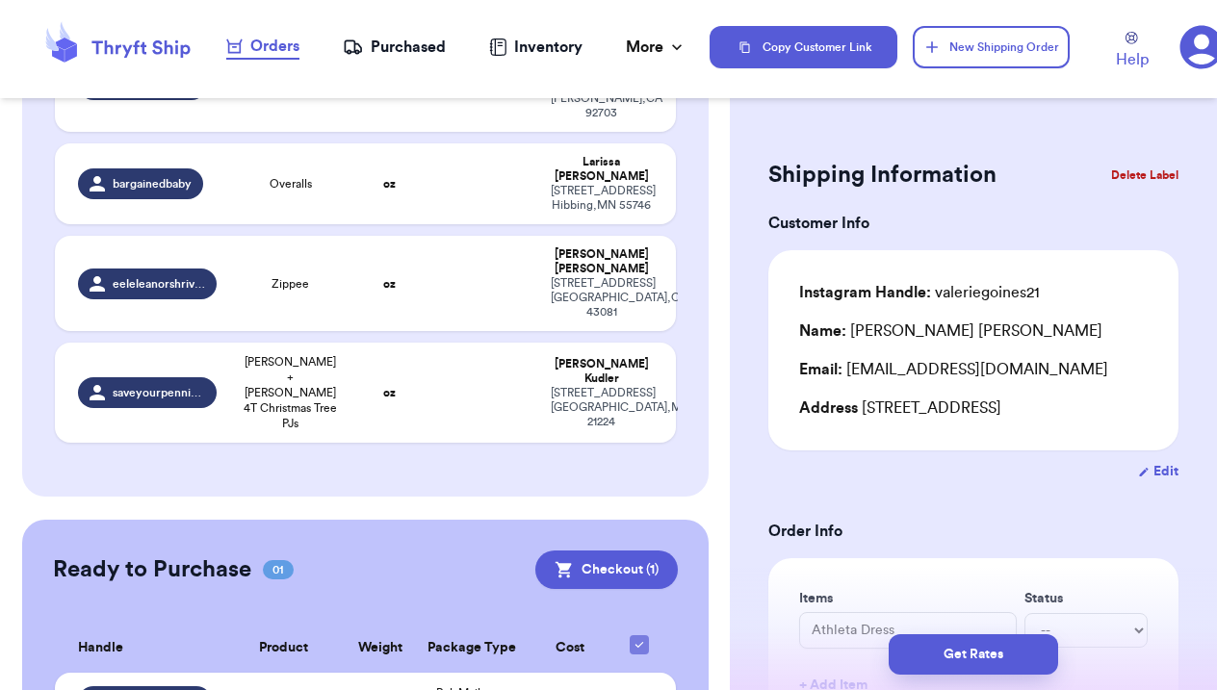
scroll to position [414, 0]
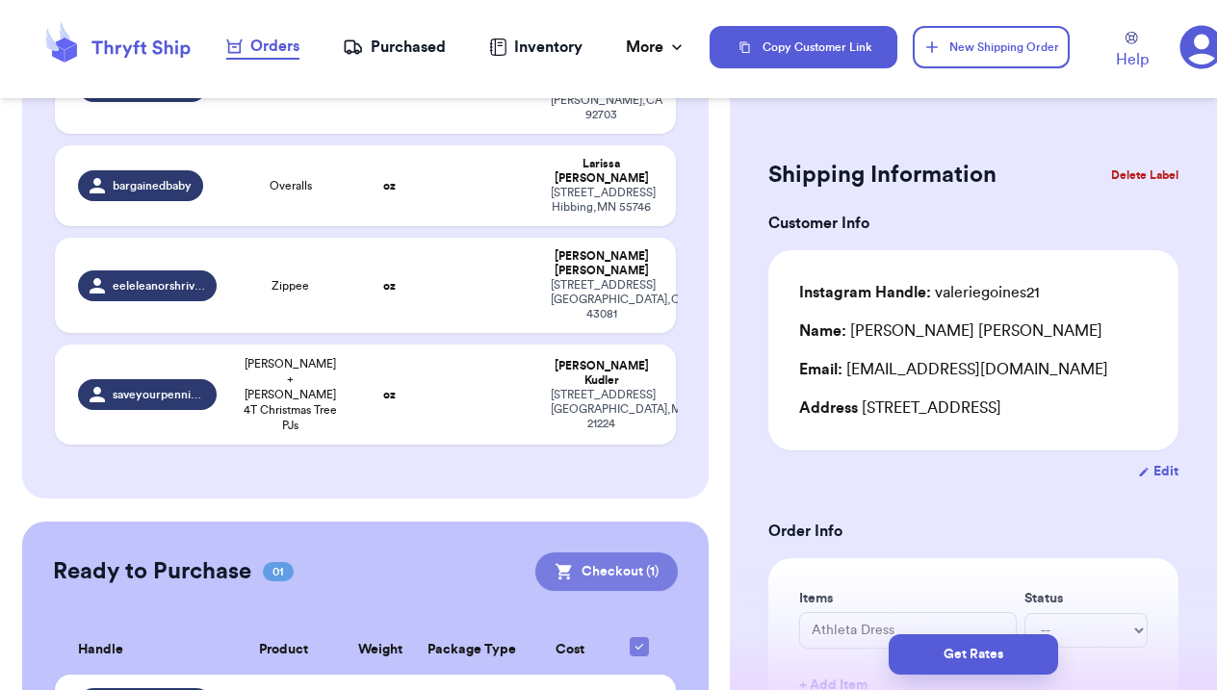
click at [580, 553] on button "Checkout ( 1 )" at bounding box center [606, 572] width 143 height 39
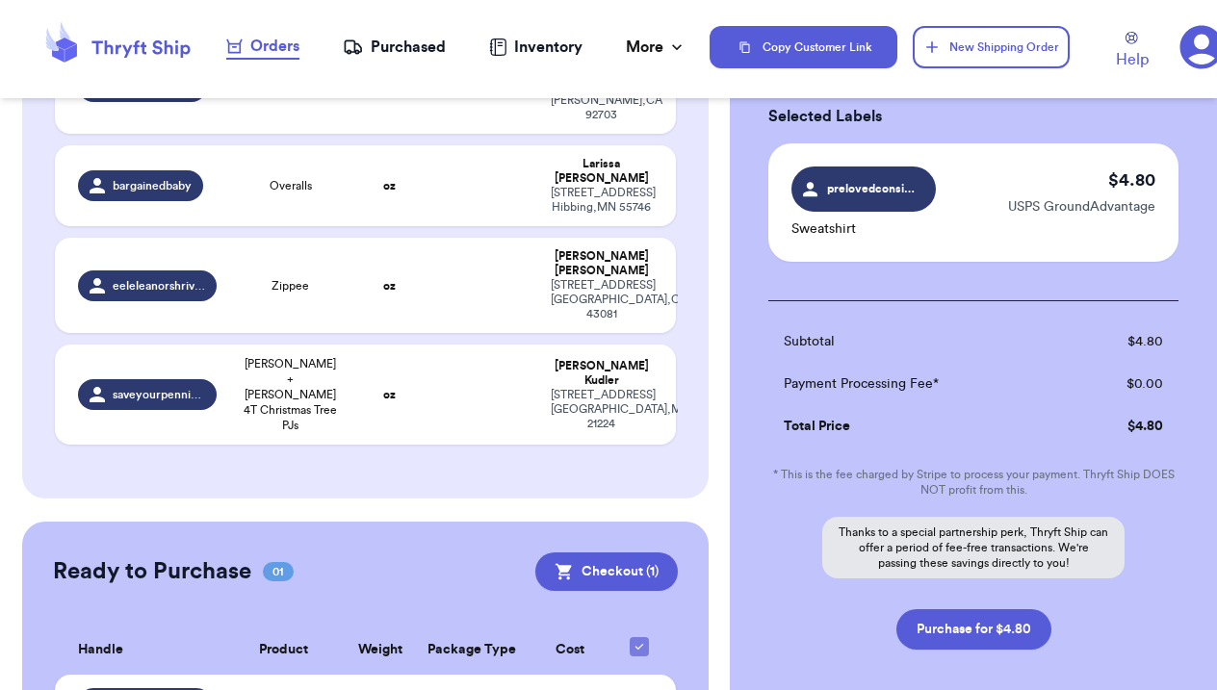
scroll to position [101, 0]
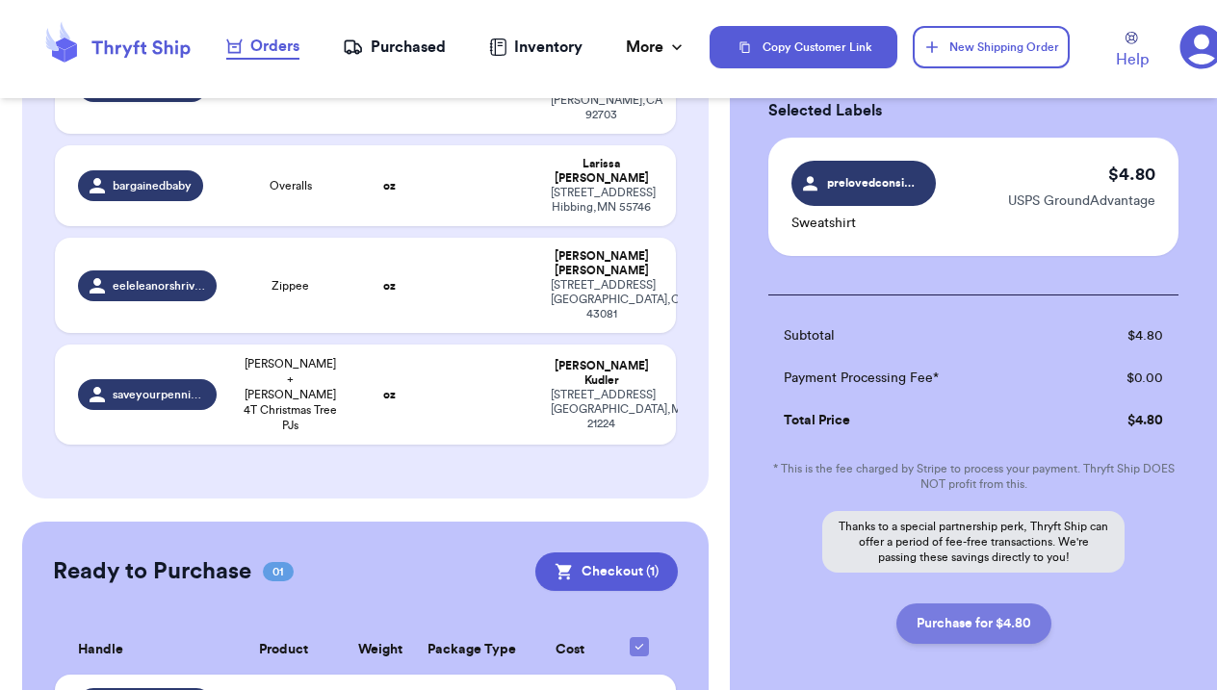
click at [994, 639] on button "Purchase for $4.80" at bounding box center [973, 624] width 155 height 40
checkbox input "false"
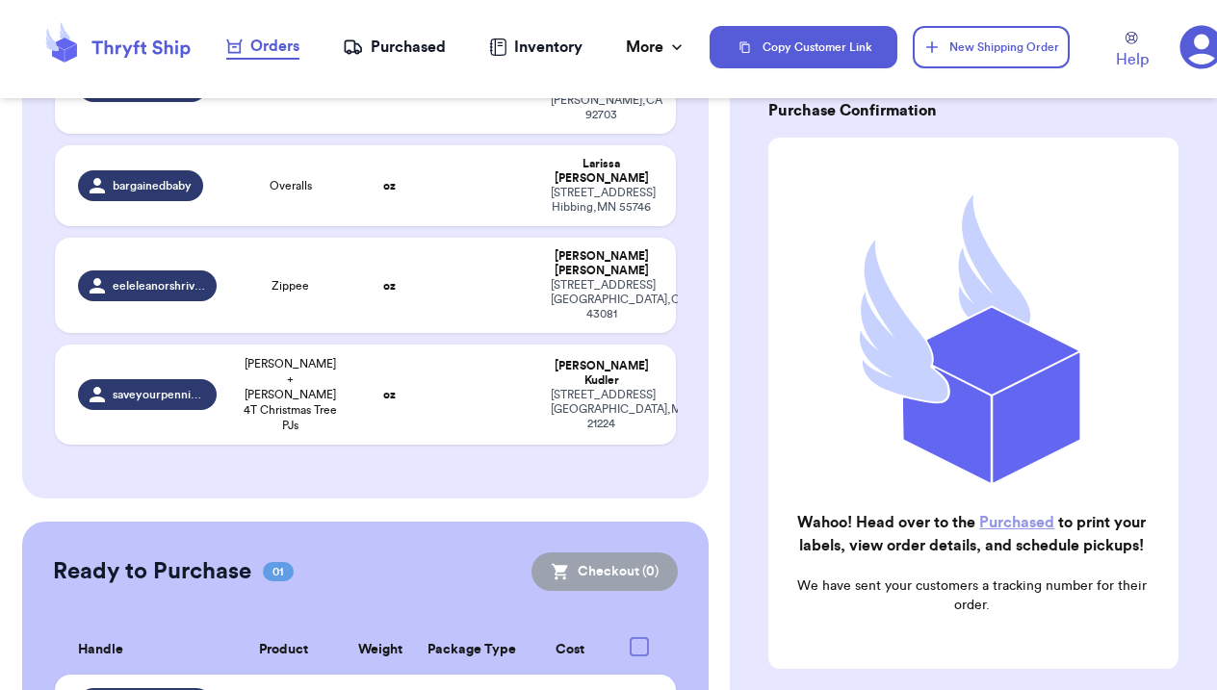
checkbox input "true"
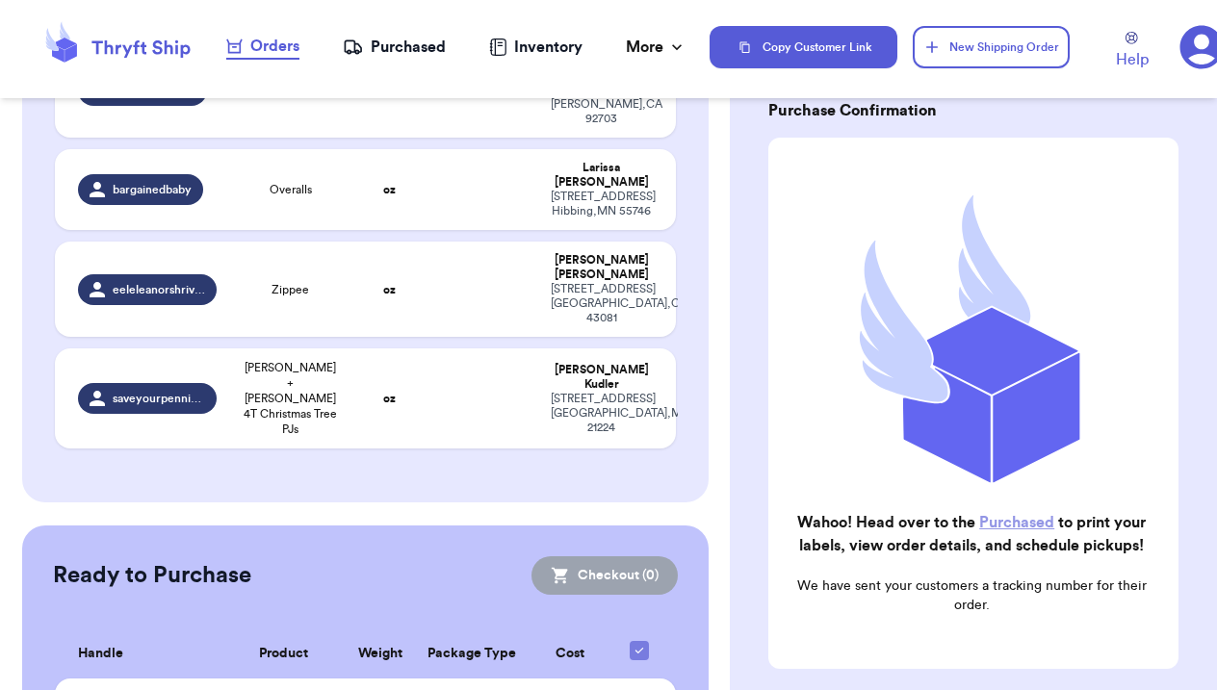
click at [1023, 517] on link "Purchased" at bounding box center [1016, 522] width 75 height 15
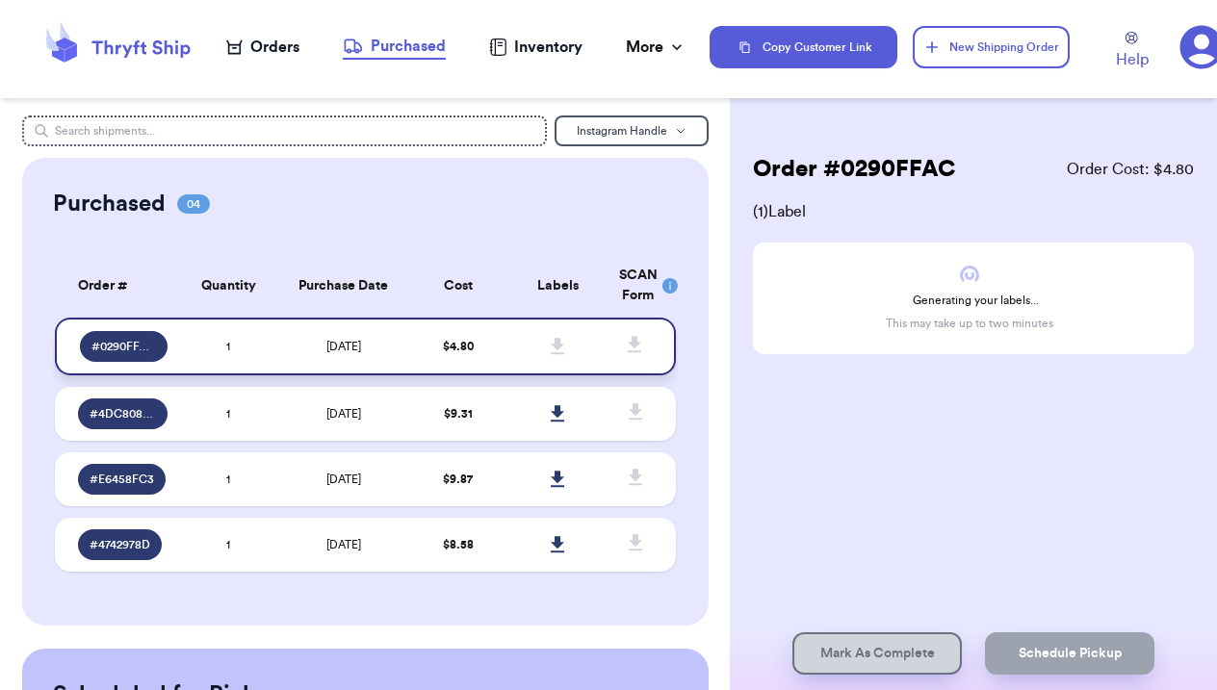
click at [553, 352] on icon at bounding box center [558, 346] width 14 height 17
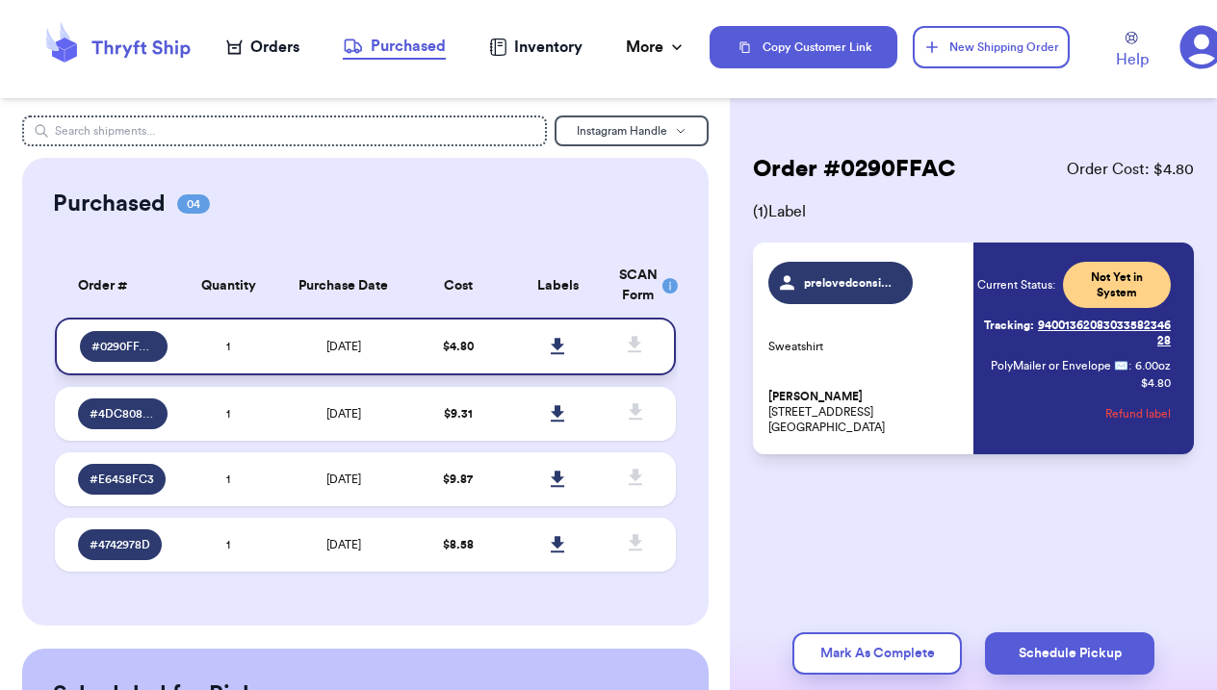
click at [559, 354] on icon at bounding box center [557, 346] width 13 height 16
